Goal: Task Accomplishment & Management: Use online tool/utility

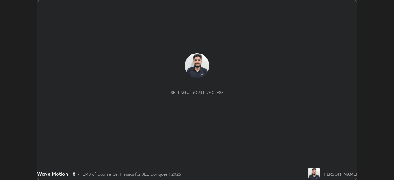
scroll to position [180, 394]
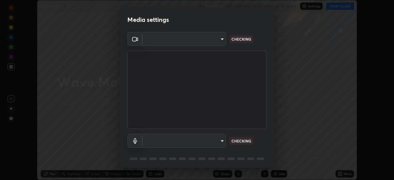
type input "5b0ce39d11be3a435715daab6ad7fa25508616855f5d18a60cdf0faa8df0ce2b"
click at [212, 144] on body "Erase all Wave Motion - 8 Recording WAS SCHEDULED TO START AT 10:45 AM Settings…" at bounding box center [197, 90] width 394 height 180
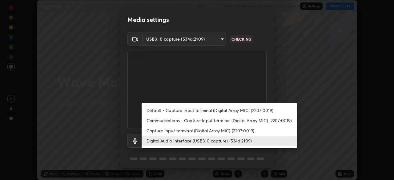
click at [199, 133] on li "Capture Input terminal (Digital Array MIC) (2207:0019)" at bounding box center [219, 131] width 155 height 10
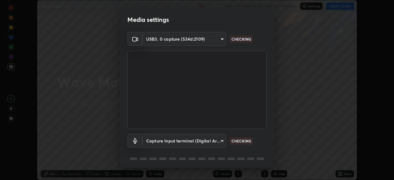
click at [194, 143] on body "Erase all Wave Motion - 8 Recording WAS SCHEDULED TO START AT 10:45 AM Settings…" at bounding box center [197, 90] width 394 height 180
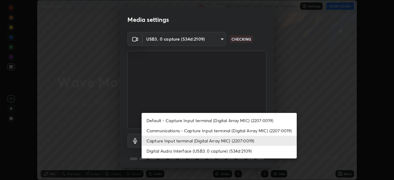
click at [193, 153] on li "Digital Audio Interface (USB3. 0 capture) (534d:2109)" at bounding box center [219, 151] width 155 height 10
type input "a79e2c37a3e820974fa073ddb46aa6e630d5ecfd19982edee8f34e1274aecea6"
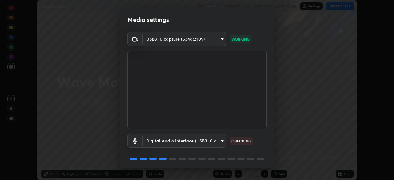
scroll to position [22, 0]
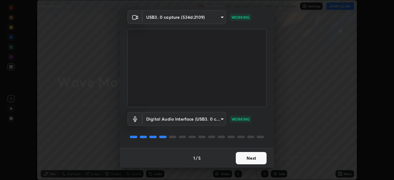
click at [247, 158] on button "Next" at bounding box center [251, 158] width 31 height 12
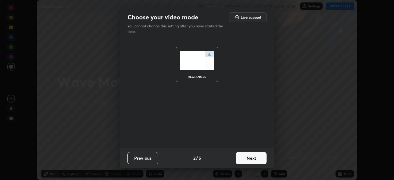
scroll to position [0, 0]
click at [242, 153] on button "Next" at bounding box center [251, 158] width 31 height 12
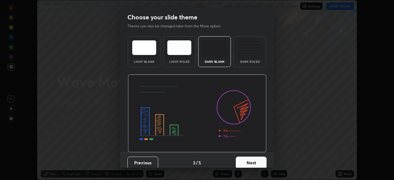
click at [246, 160] on button "Next" at bounding box center [251, 163] width 31 height 12
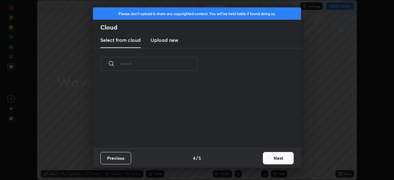
click at [266, 157] on button "Next" at bounding box center [278, 158] width 31 height 12
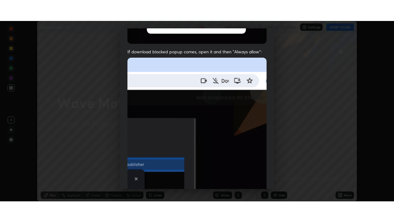
scroll to position [147, 0]
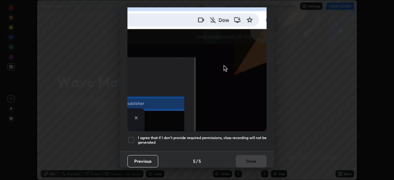
click at [221, 136] on h5 "I agree that if I don't provide required permissions, class recording will not …" at bounding box center [202, 140] width 129 height 10
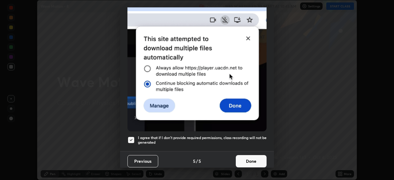
click at [249, 157] on button "Done" at bounding box center [251, 161] width 31 height 12
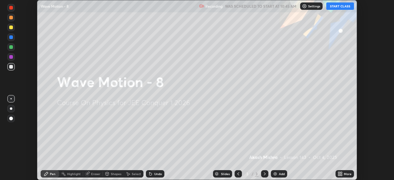
click at [332, 5] on button "START CLASS" at bounding box center [340, 5] width 28 height 7
click at [339, 173] on icon at bounding box center [339, 173] width 2 height 2
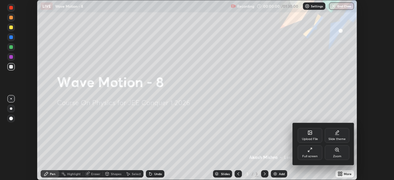
click at [307, 155] on div "Full screen" at bounding box center [309, 156] width 15 height 3
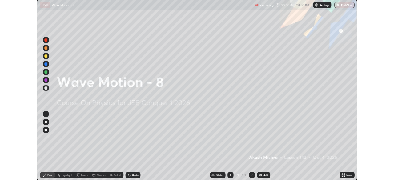
scroll to position [222, 394]
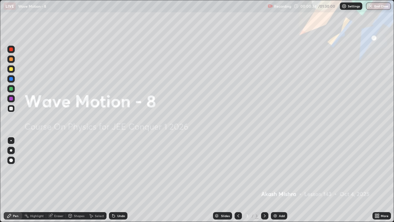
click at [279, 180] on div "Add" at bounding box center [282, 215] width 6 height 3
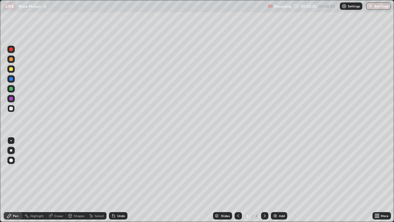
click at [14, 70] on div at bounding box center [10, 68] width 7 height 7
click at [118, 180] on div "Undo" at bounding box center [118, 215] width 18 height 7
click at [120, 180] on div "Undo" at bounding box center [121, 215] width 8 height 3
click at [122, 180] on div "Undo" at bounding box center [118, 215] width 18 height 7
click at [274, 180] on img at bounding box center [275, 215] width 5 height 5
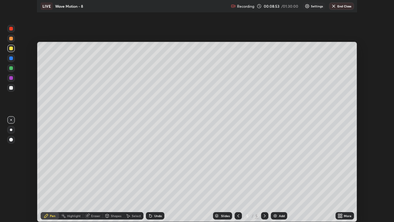
scroll to position [30600, 30386]
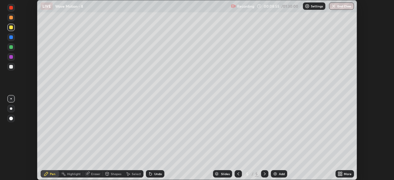
click at [341, 173] on icon at bounding box center [341, 173] width 2 height 2
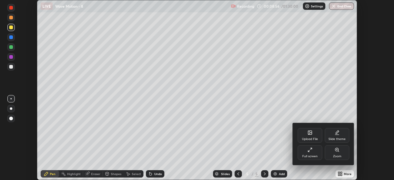
click at [309, 151] on icon at bounding box center [309, 151] width 2 height 2
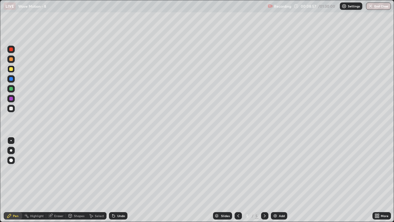
scroll to position [222, 394]
click at [12, 91] on div at bounding box center [10, 88] width 7 height 7
click at [119, 180] on div "Undo" at bounding box center [118, 215] width 18 height 7
click at [117, 180] on div "Undo" at bounding box center [121, 215] width 8 height 3
click at [280, 180] on div "Add" at bounding box center [282, 215] width 6 height 3
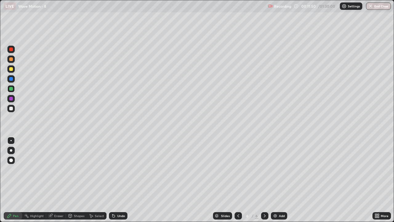
click at [11, 107] on div at bounding box center [11, 109] width 4 height 4
click at [117, 180] on div "Undo" at bounding box center [121, 215] width 8 height 3
click at [116, 180] on div "Undo" at bounding box center [118, 215] width 18 height 7
click at [119, 180] on div "Undo" at bounding box center [118, 215] width 18 height 7
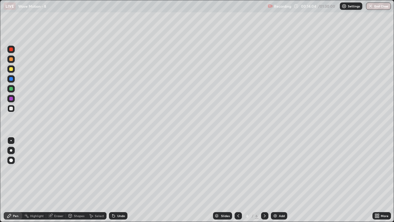
click at [119, 180] on div "Undo" at bounding box center [121, 215] width 8 height 3
click at [14, 70] on div at bounding box center [10, 68] width 7 height 7
click at [13, 107] on div at bounding box center [11, 109] width 4 height 4
click at [115, 180] on icon at bounding box center [113, 215] width 5 height 5
click at [115, 180] on div "Undo" at bounding box center [118, 215] width 18 height 7
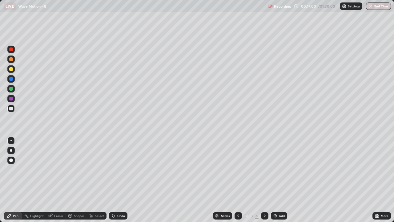
click at [119, 180] on div "Undo" at bounding box center [121, 215] width 8 height 3
click at [60, 180] on div "Eraser" at bounding box center [58, 215] width 9 height 3
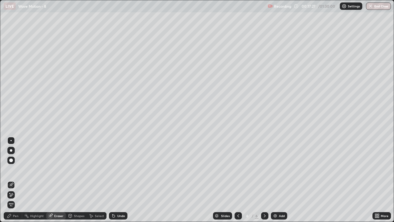
click at [13, 180] on div "Pen" at bounding box center [16, 215] width 6 height 3
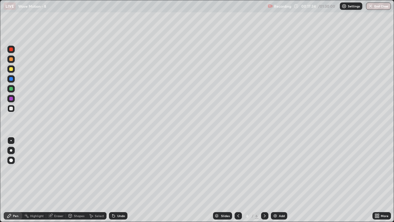
click at [57, 180] on div "Eraser" at bounding box center [56, 215] width 20 height 7
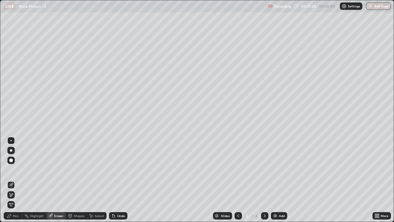
click at [11, 180] on icon at bounding box center [9, 215] width 5 height 5
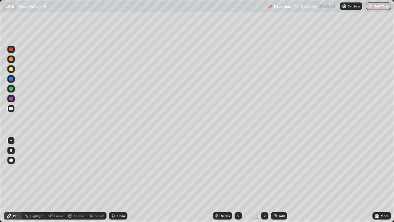
click at [118, 180] on div "Undo" at bounding box center [118, 215] width 18 height 7
click at [120, 180] on div "Undo" at bounding box center [121, 215] width 8 height 3
click at [280, 180] on div "Add" at bounding box center [282, 215] width 6 height 3
click at [13, 109] on div at bounding box center [11, 109] width 4 height 4
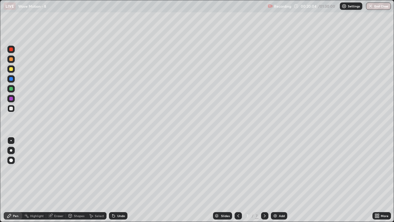
click at [116, 180] on div "Undo" at bounding box center [118, 215] width 18 height 7
click at [120, 180] on div "Undo" at bounding box center [121, 215] width 8 height 3
click at [118, 180] on div "Undo" at bounding box center [121, 215] width 8 height 3
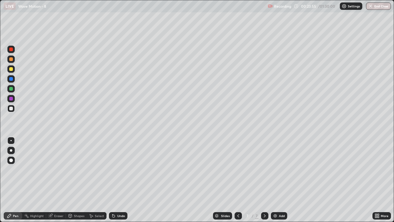
click at [74, 180] on div "Shapes" at bounding box center [79, 215] width 10 height 3
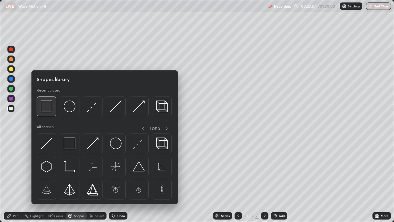
click at [50, 107] on img at bounding box center [47, 106] width 12 height 12
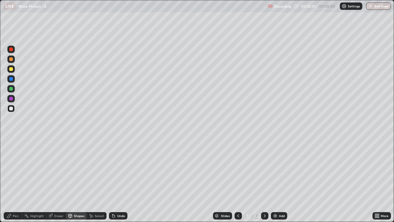
click at [57, 180] on div "Eraser" at bounding box center [58, 215] width 9 height 3
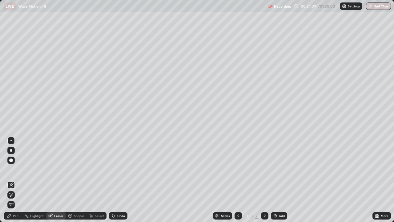
click at [12, 180] on icon at bounding box center [9, 215] width 5 height 5
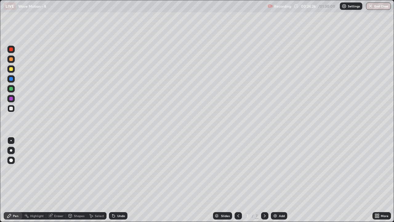
click at [11, 71] on div at bounding box center [10, 68] width 7 height 7
click at [117, 180] on div "Undo" at bounding box center [121, 215] width 8 height 3
click at [116, 180] on div "Undo" at bounding box center [118, 215] width 18 height 7
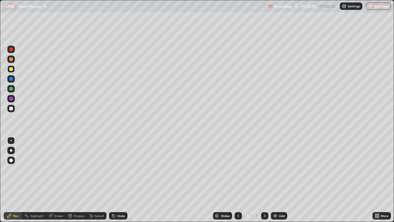
click at [115, 180] on div "Undo" at bounding box center [118, 215] width 18 height 7
click at [115, 180] on icon at bounding box center [113, 215] width 5 height 5
click at [116, 180] on div "Undo" at bounding box center [118, 215] width 18 height 7
click at [115, 180] on icon at bounding box center [113, 215] width 5 height 5
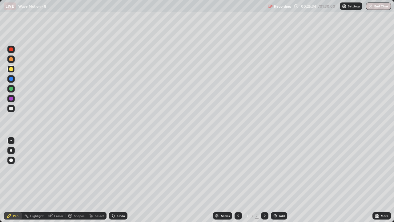
click at [11, 59] on div at bounding box center [11, 59] width 4 height 4
click at [13, 89] on div at bounding box center [11, 89] width 4 height 4
click at [11, 59] on div at bounding box center [11, 59] width 4 height 4
click at [13, 108] on div at bounding box center [10, 108] width 7 height 7
click at [119, 180] on div "Undo" at bounding box center [121, 215] width 8 height 3
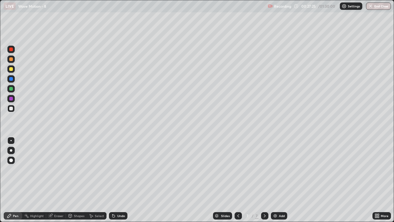
click at [122, 180] on div "Undo" at bounding box center [121, 215] width 8 height 3
click at [121, 180] on div "Undo" at bounding box center [121, 215] width 8 height 3
click at [56, 180] on div "Eraser" at bounding box center [58, 215] width 9 height 3
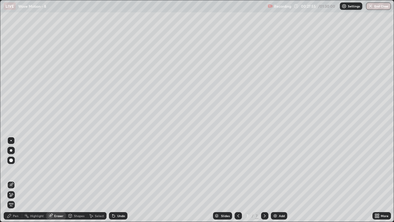
click at [15, 180] on div "Pen" at bounding box center [13, 215] width 18 height 7
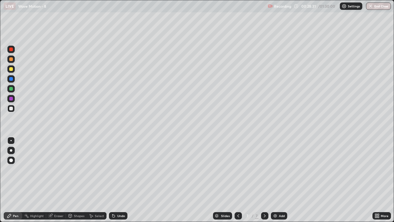
click at [13, 71] on div at bounding box center [10, 68] width 7 height 7
click at [121, 180] on div "Undo" at bounding box center [121, 215] width 8 height 3
click at [116, 180] on div "Undo" at bounding box center [118, 215] width 18 height 7
click at [57, 180] on div "Eraser" at bounding box center [58, 215] width 9 height 3
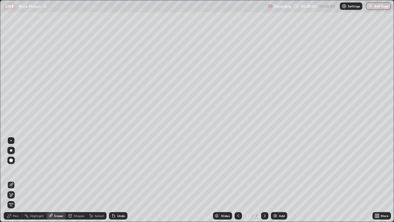
click at [12, 180] on div "Pen" at bounding box center [13, 215] width 18 height 7
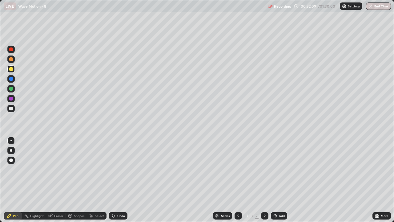
click at [277, 180] on img at bounding box center [275, 215] width 5 height 5
click at [14, 108] on div at bounding box center [10, 108] width 7 height 7
click at [118, 180] on div "Undo" at bounding box center [121, 215] width 8 height 3
click at [117, 180] on div "Undo" at bounding box center [121, 215] width 8 height 3
click at [14, 89] on div at bounding box center [10, 88] width 7 height 7
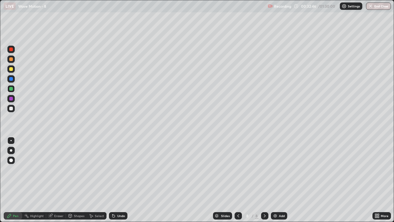
click at [11, 58] on div at bounding box center [11, 59] width 4 height 4
click at [115, 180] on icon at bounding box center [113, 215] width 5 height 5
click at [121, 180] on div "Undo" at bounding box center [121, 215] width 8 height 3
click at [14, 109] on div at bounding box center [10, 108] width 7 height 7
click at [11, 69] on div at bounding box center [11, 69] width 4 height 4
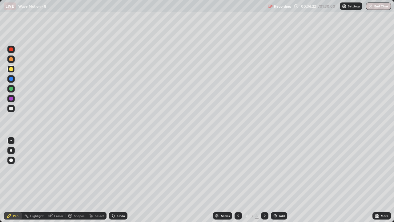
click at [12, 61] on div at bounding box center [11, 59] width 4 height 4
click at [54, 180] on div "Eraser" at bounding box center [56, 215] width 20 height 7
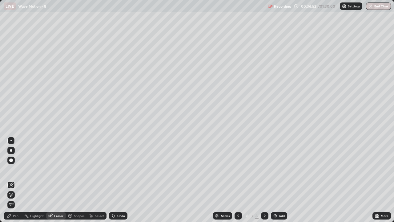
click at [12, 180] on div "Pen" at bounding box center [13, 215] width 18 height 7
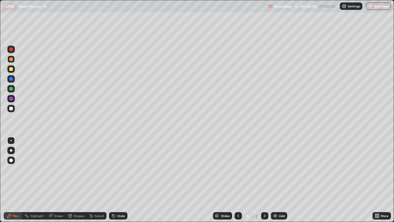
click at [275, 180] on img at bounding box center [275, 215] width 5 height 5
click at [14, 107] on div at bounding box center [10, 108] width 7 height 7
click at [120, 180] on div "Undo" at bounding box center [121, 215] width 8 height 3
click at [122, 180] on div "Undo" at bounding box center [118, 215] width 18 height 7
click at [121, 180] on div "Undo" at bounding box center [121, 215] width 8 height 3
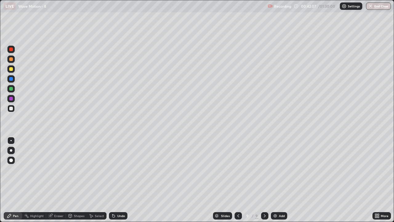
click at [118, 180] on div "Undo" at bounding box center [121, 215] width 8 height 3
click at [240, 180] on div at bounding box center [238, 215] width 7 height 7
click at [239, 180] on div at bounding box center [238, 215] width 7 height 7
click at [264, 180] on icon at bounding box center [265, 215] width 2 height 3
click at [263, 180] on icon at bounding box center [264, 215] width 5 height 5
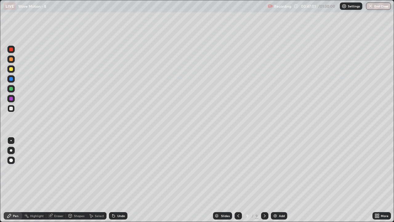
click at [12, 70] on div at bounding box center [11, 69] width 4 height 4
click at [12, 99] on div at bounding box center [11, 99] width 4 height 4
click at [56, 180] on div "Eraser" at bounding box center [56, 215] width 20 height 7
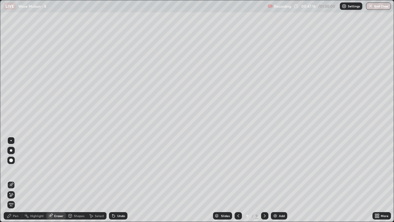
click at [18, 180] on div "Pen" at bounding box center [16, 215] width 6 height 3
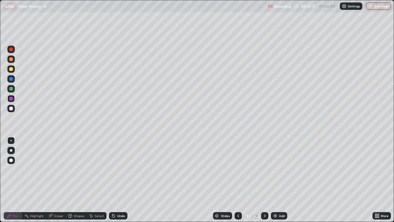
click at [13, 110] on div at bounding box center [10, 108] width 7 height 7
click at [119, 180] on div "Undo" at bounding box center [121, 215] width 8 height 3
click at [118, 180] on div "Undo" at bounding box center [118, 215] width 18 height 7
click at [116, 180] on div "Undo" at bounding box center [118, 215] width 18 height 7
click at [118, 180] on div "Undo" at bounding box center [118, 215] width 18 height 7
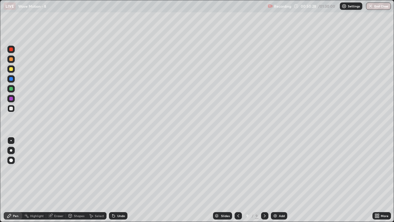
click at [119, 180] on div "Undo" at bounding box center [118, 215] width 18 height 7
click at [118, 180] on div "Undo" at bounding box center [118, 215] width 18 height 7
click at [115, 180] on div "Undo" at bounding box center [118, 215] width 18 height 7
click at [115, 180] on icon at bounding box center [113, 215] width 5 height 5
click at [115, 180] on div "Undo" at bounding box center [118, 215] width 18 height 7
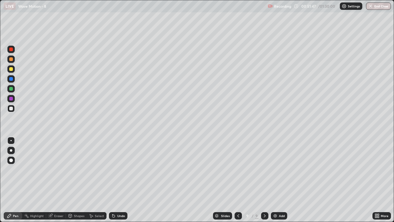
click at [275, 180] on img at bounding box center [275, 215] width 5 height 5
click at [14, 70] on div at bounding box center [10, 68] width 7 height 7
click at [240, 180] on div at bounding box center [237, 215] width 7 height 7
click at [237, 180] on icon at bounding box center [237, 215] width 5 height 5
click at [264, 180] on icon at bounding box center [264, 215] width 5 height 5
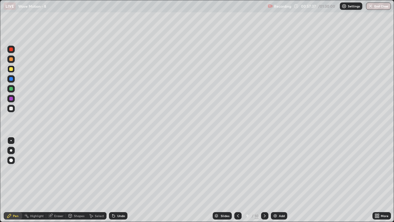
click at [264, 180] on icon at bounding box center [264, 215] width 5 height 5
click at [115, 180] on icon at bounding box center [113, 215] width 5 height 5
click at [113, 180] on icon at bounding box center [113, 216] width 2 height 2
click at [115, 180] on icon at bounding box center [113, 215] width 5 height 5
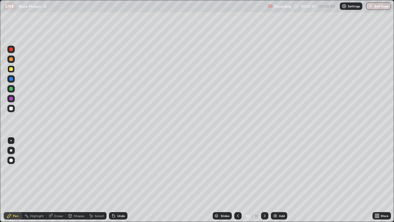
click at [115, 180] on div "Undo" at bounding box center [118, 215] width 18 height 7
click at [115, 180] on icon at bounding box center [113, 215] width 5 height 5
click at [116, 180] on div "Undo" at bounding box center [118, 215] width 18 height 7
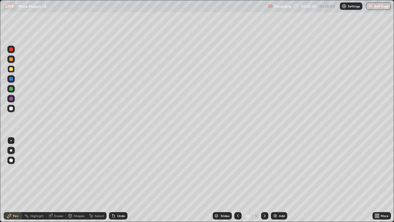
click at [117, 180] on div "Undo" at bounding box center [121, 215] width 8 height 3
click at [118, 180] on div "Undo" at bounding box center [121, 215] width 8 height 3
click at [119, 180] on div "Undo" at bounding box center [121, 215] width 8 height 3
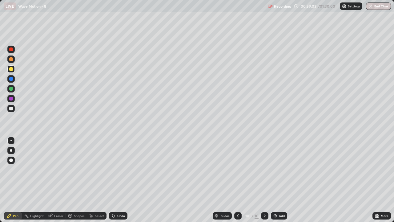
click at [118, 180] on div "Undo" at bounding box center [118, 215] width 18 height 7
click at [118, 180] on div "Undo" at bounding box center [121, 215] width 8 height 3
click at [12, 112] on div at bounding box center [10, 108] width 7 height 7
click at [119, 180] on div "Undo" at bounding box center [121, 215] width 8 height 3
click at [61, 180] on div "Eraser" at bounding box center [58, 215] width 9 height 3
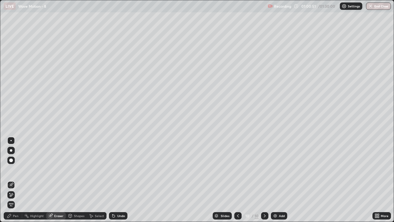
click at [16, 180] on div "Pen" at bounding box center [16, 215] width 6 height 3
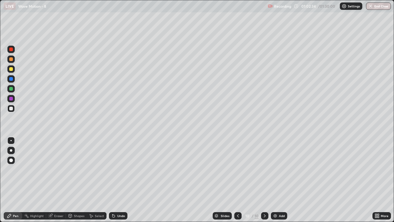
click at [10, 89] on div at bounding box center [11, 89] width 4 height 4
click at [278, 180] on div "Add" at bounding box center [279, 215] width 16 height 7
click at [275, 180] on img at bounding box center [275, 215] width 5 height 5
click at [14, 109] on div at bounding box center [10, 108] width 7 height 7
click at [122, 180] on div "Undo" at bounding box center [121, 215] width 8 height 3
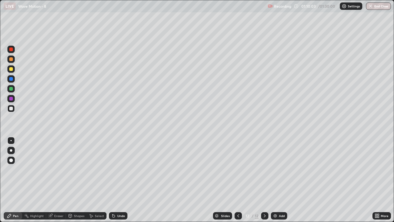
click at [12, 89] on div at bounding box center [11, 89] width 4 height 4
click at [279, 180] on div "Add" at bounding box center [282, 215] width 6 height 3
click at [12, 109] on div at bounding box center [11, 109] width 4 height 4
click at [118, 180] on div "Undo" at bounding box center [121, 215] width 8 height 3
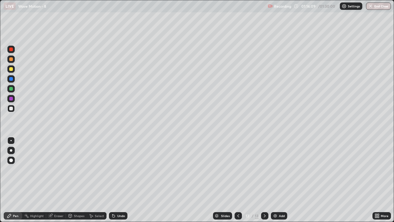
click at [117, 180] on div "Undo" at bounding box center [121, 215] width 8 height 3
click at [121, 180] on div "Undo" at bounding box center [121, 215] width 8 height 3
click at [117, 180] on div "Undo" at bounding box center [121, 215] width 8 height 3
click at [121, 180] on div "Undo" at bounding box center [121, 215] width 8 height 3
click at [275, 180] on img at bounding box center [275, 215] width 5 height 5
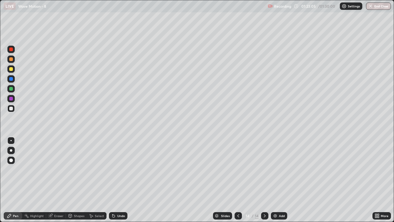
click at [12, 70] on div at bounding box center [10, 68] width 7 height 7
click at [116, 180] on div "Undo" at bounding box center [118, 215] width 18 height 7
click at [117, 180] on div "Undo" at bounding box center [121, 215] width 8 height 3
click at [11, 111] on div at bounding box center [10, 108] width 7 height 7
click at [116, 180] on div "Undo" at bounding box center [118, 215] width 18 height 7
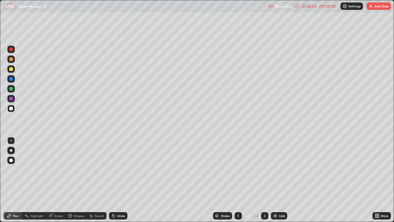
click at [14, 69] on div at bounding box center [10, 68] width 7 height 7
click at [119, 180] on div "Undo" at bounding box center [121, 215] width 8 height 3
click at [13, 109] on div at bounding box center [10, 108] width 7 height 7
click at [122, 180] on div "Undo" at bounding box center [121, 215] width 8 height 3
click at [11, 70] on div at bounding box center [11, 69] width 4 height 4
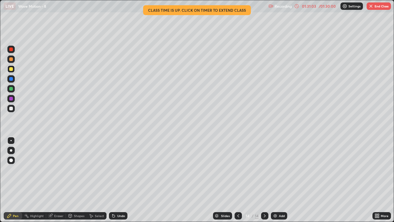
click at [374, 7] on button "End Class" at bounding box center [379, 5] width 24 height 7
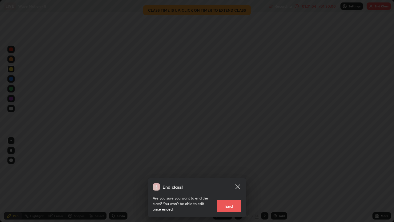
click at [234, 180] on button "End" at bounding box center [229, 205] width 25 height 12
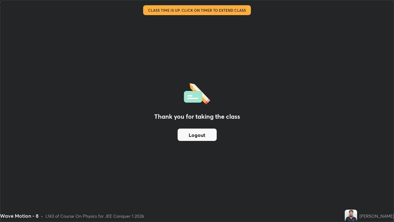
click at [199, 135] on button "Logout" at bounding box center [197, 134] width 39 height 12
